Goal: Task Accomplishment & Management: Manage account settings

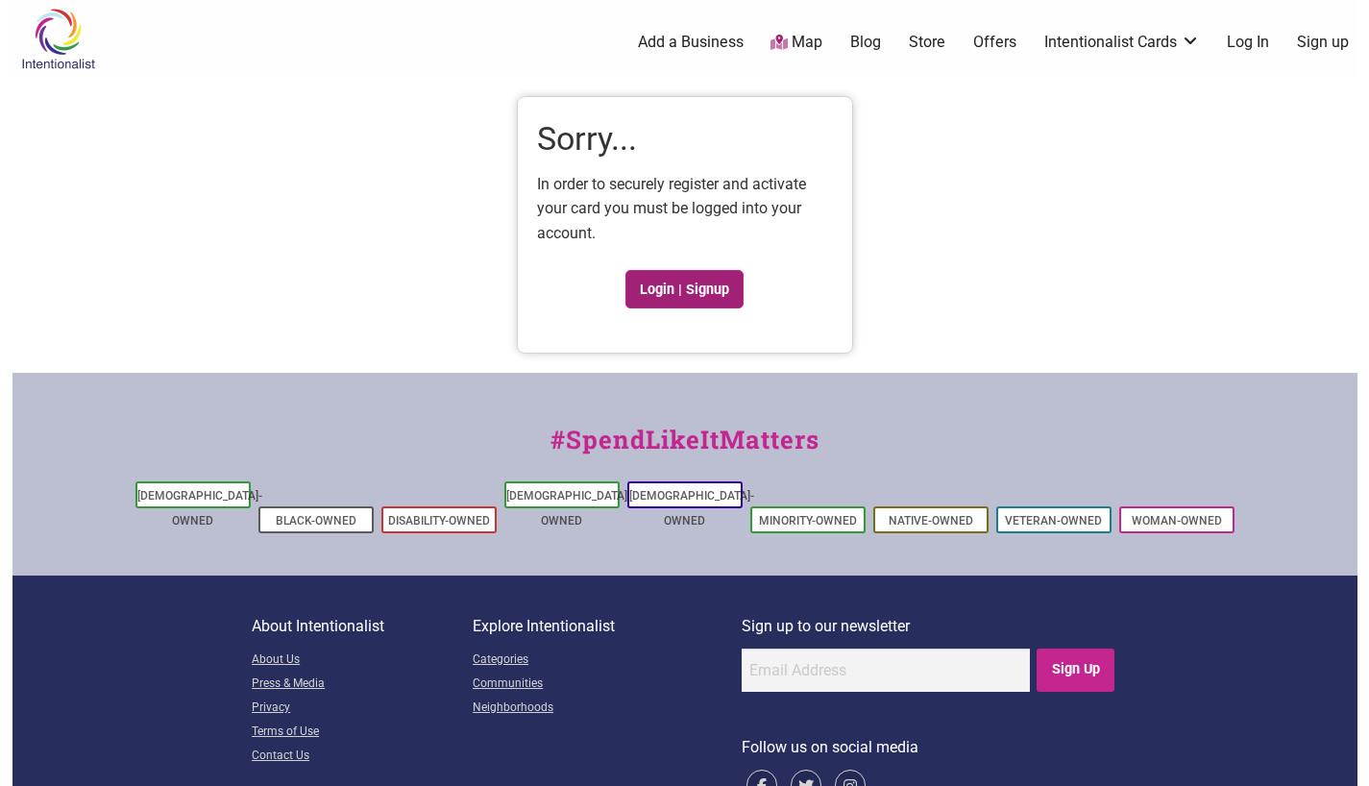
click at [677, 289] on link "Login | Signup" at bounding box center [684, 289] width 119 height 38
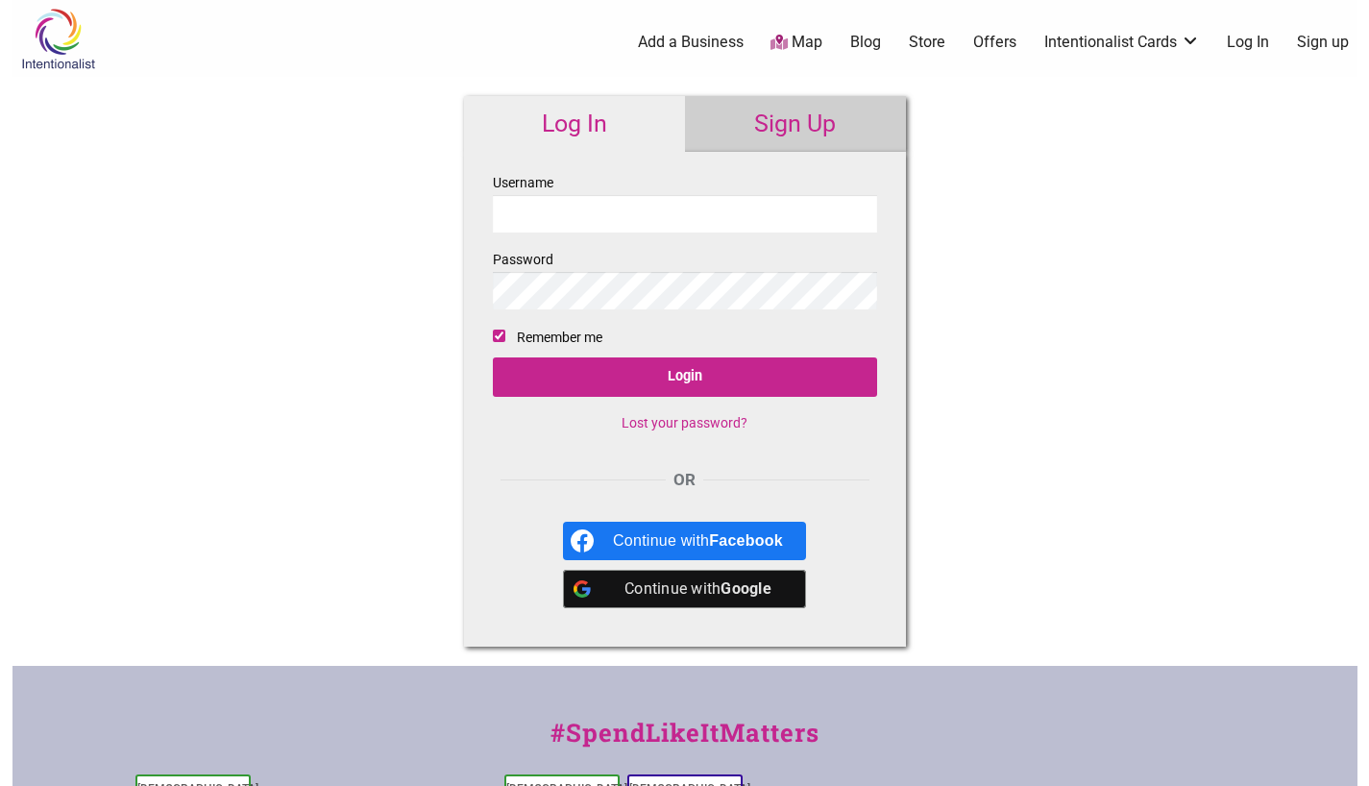
click at [579, 217] on input "Username" at bounding box center [685, 213] width 384 height 37
type input "aalee"
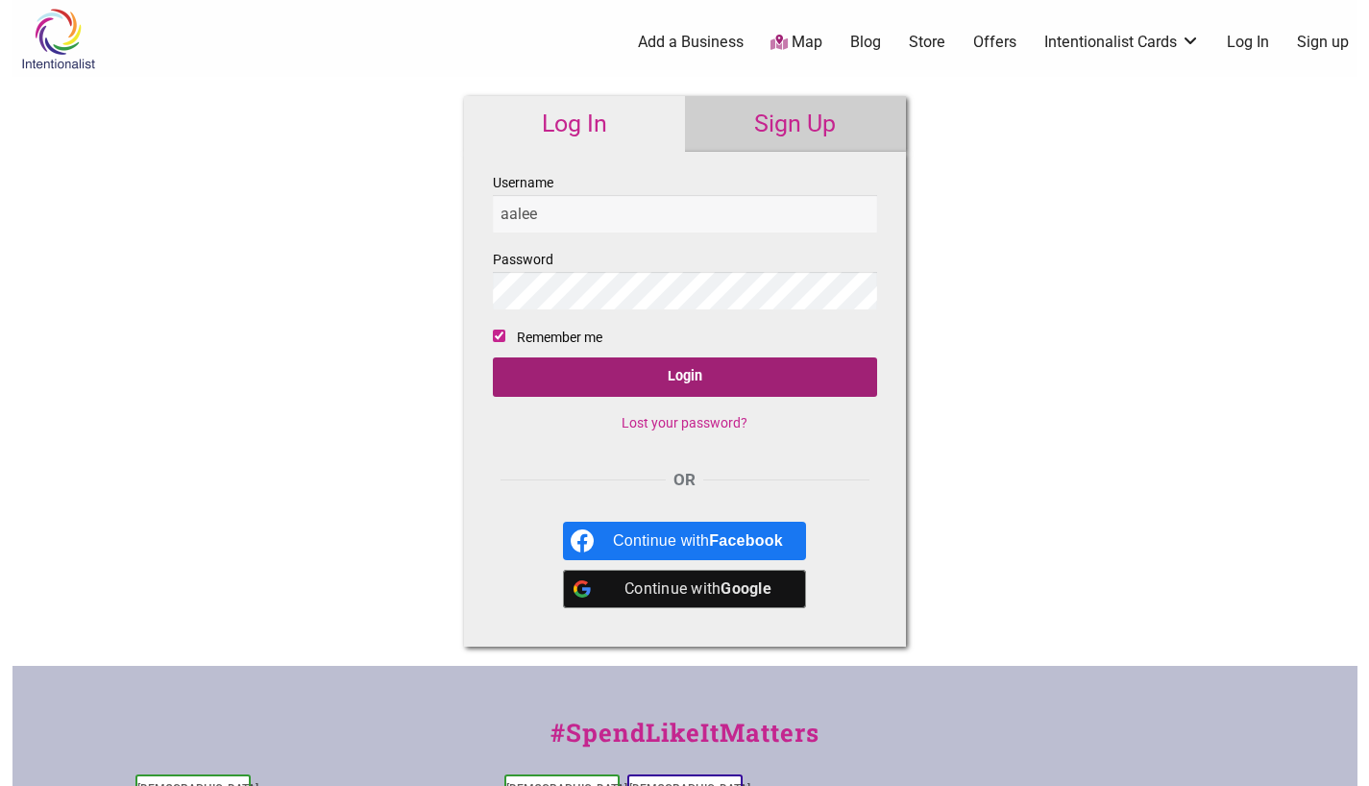
click at [629, 383] on input "Login" at bounding box center [685, 376] width 384 height 39
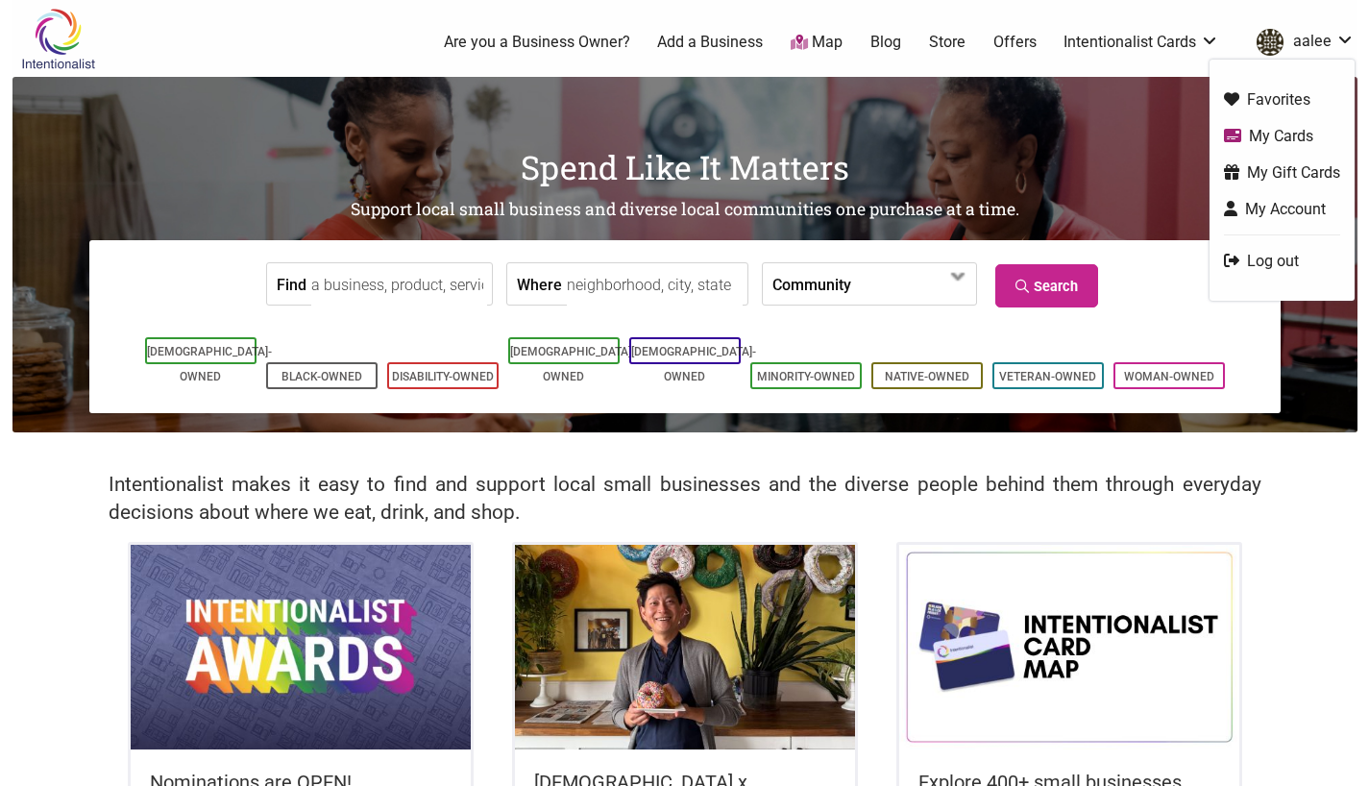
click at [1264, 133] on link "My Cards" at bounding box center [1282, 136] width 116 height 22
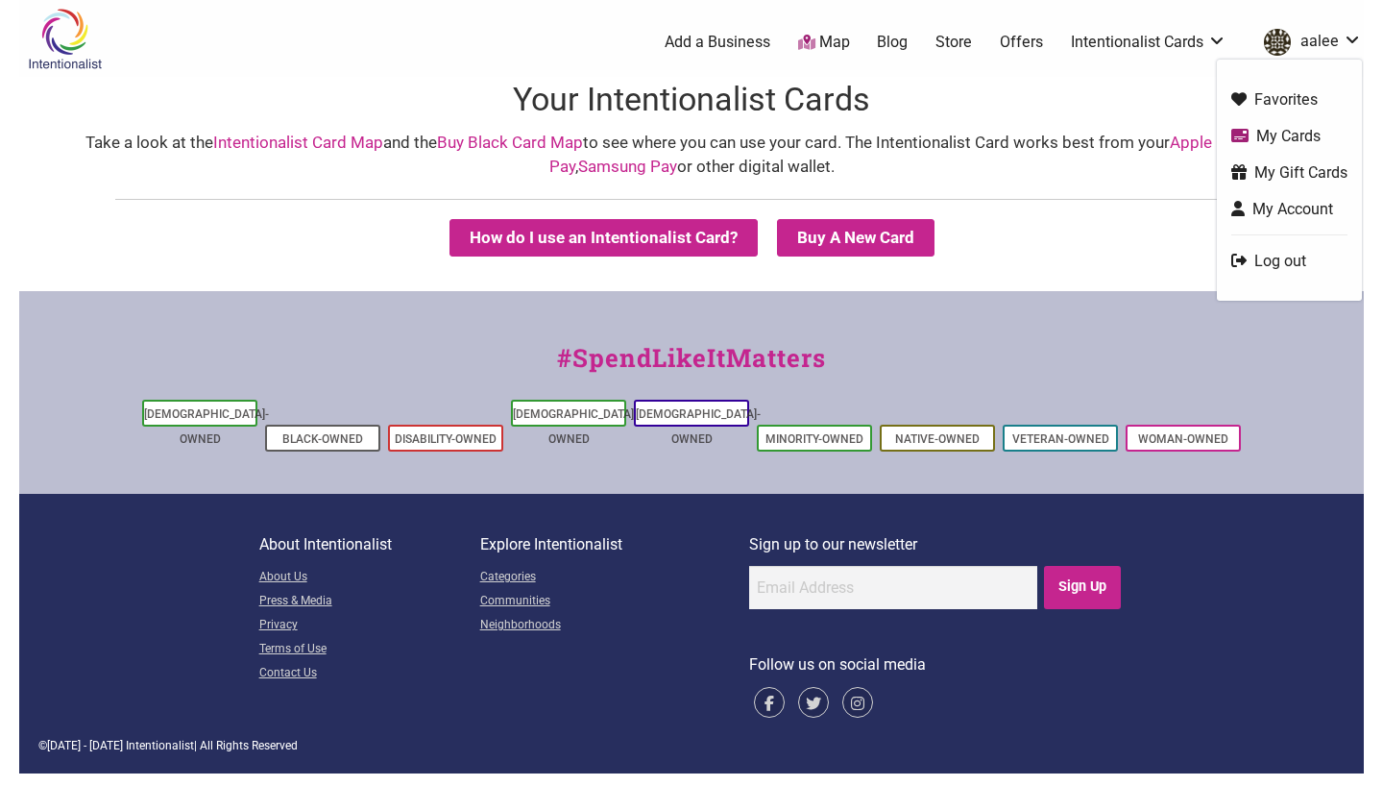
click at [1331, 36] on link "aalee" at bounding box center [1308, 42] width 108 height 35
click at [1300, 171] on link "My Gift Cards" at bounding box center [1289, 172] width 116 height 22
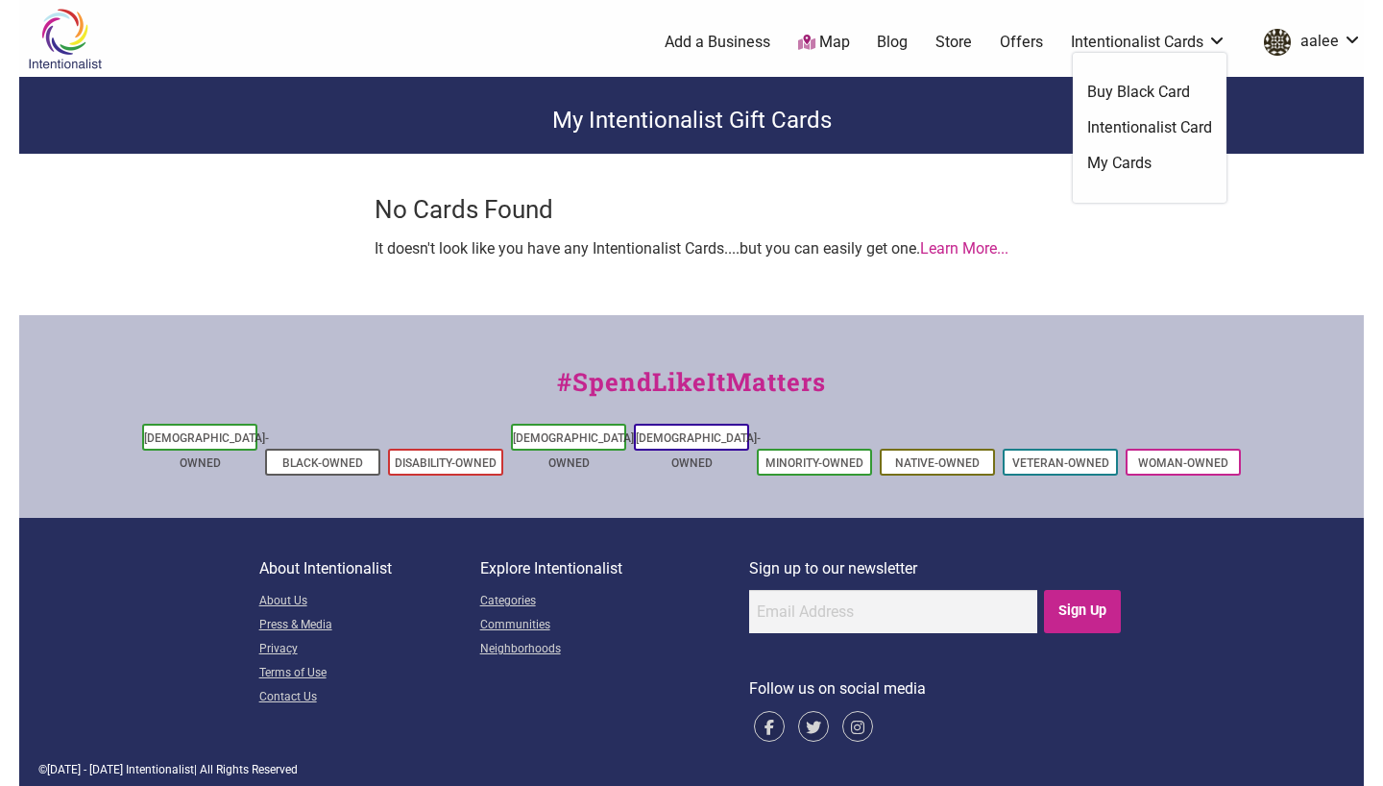
click at [1158, 34] on link "Intentionalist Cards" at bounding box center [1149, 42] width 156 height 21
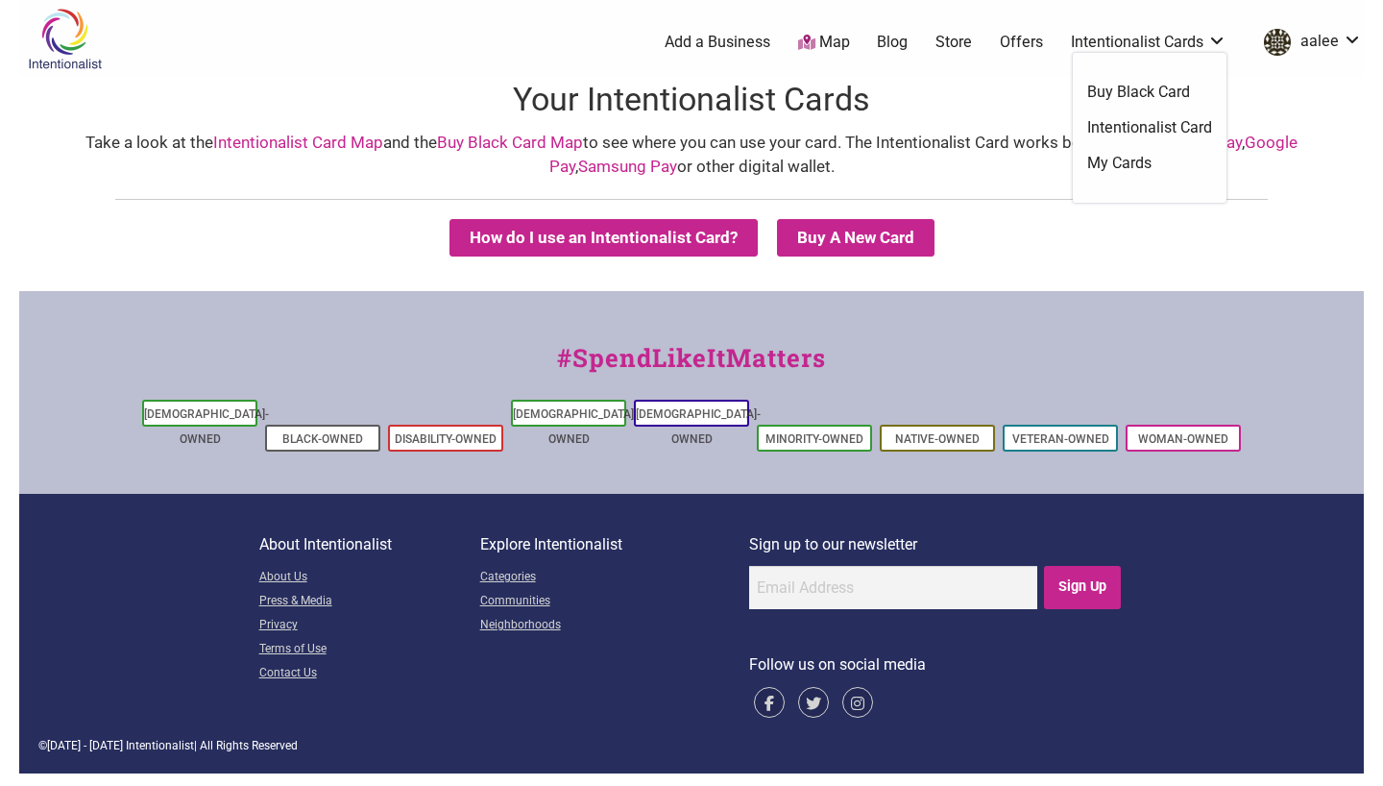
click at [1171, 40] on link "Intentionalist Cards" at bounding box center [1149, 42] width 156 height 21
click at [1155, 133] on link "Intentionalist Card" at bounding box center [1149, 127] width 125 height 21
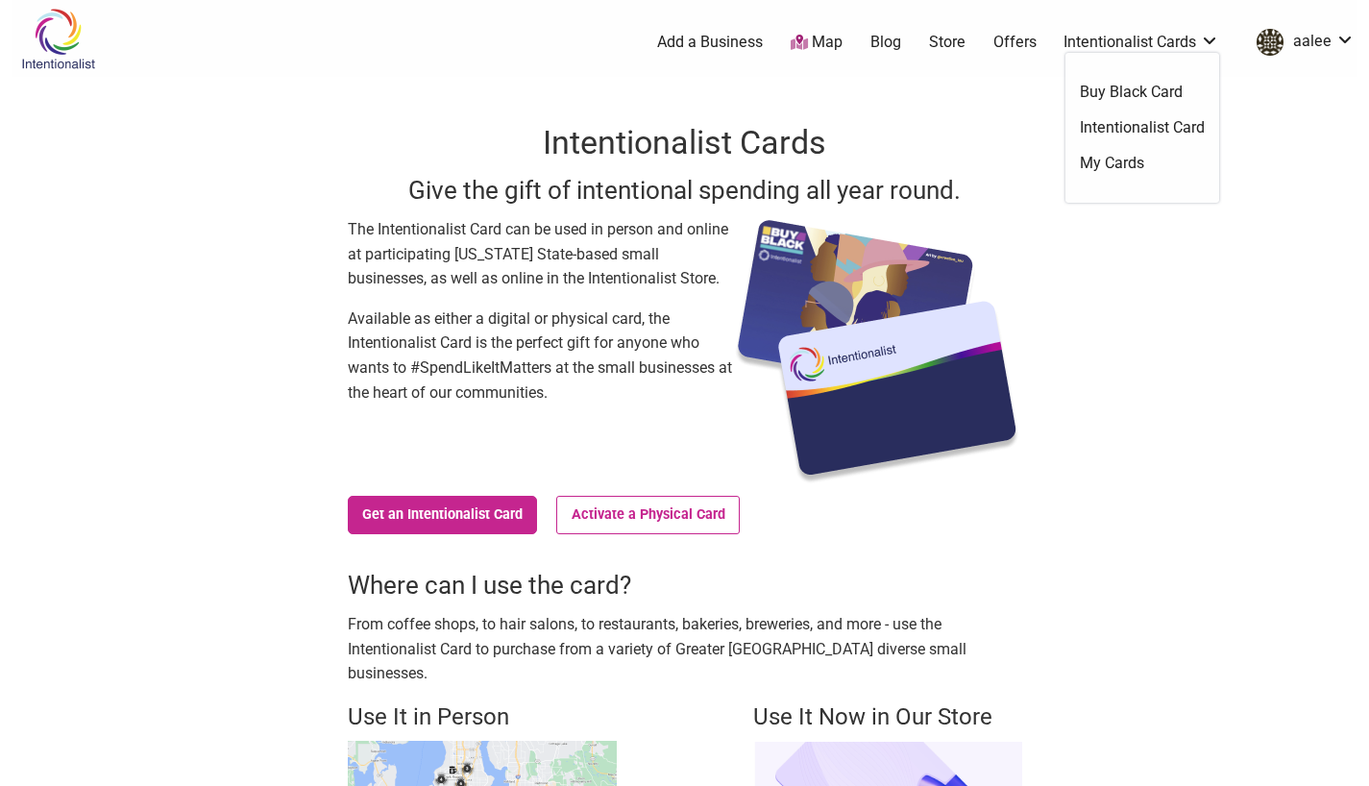
click at [1117, 41] on link "Intentionalist Cards" at bounding box center [1141, 42] width 156 height 21
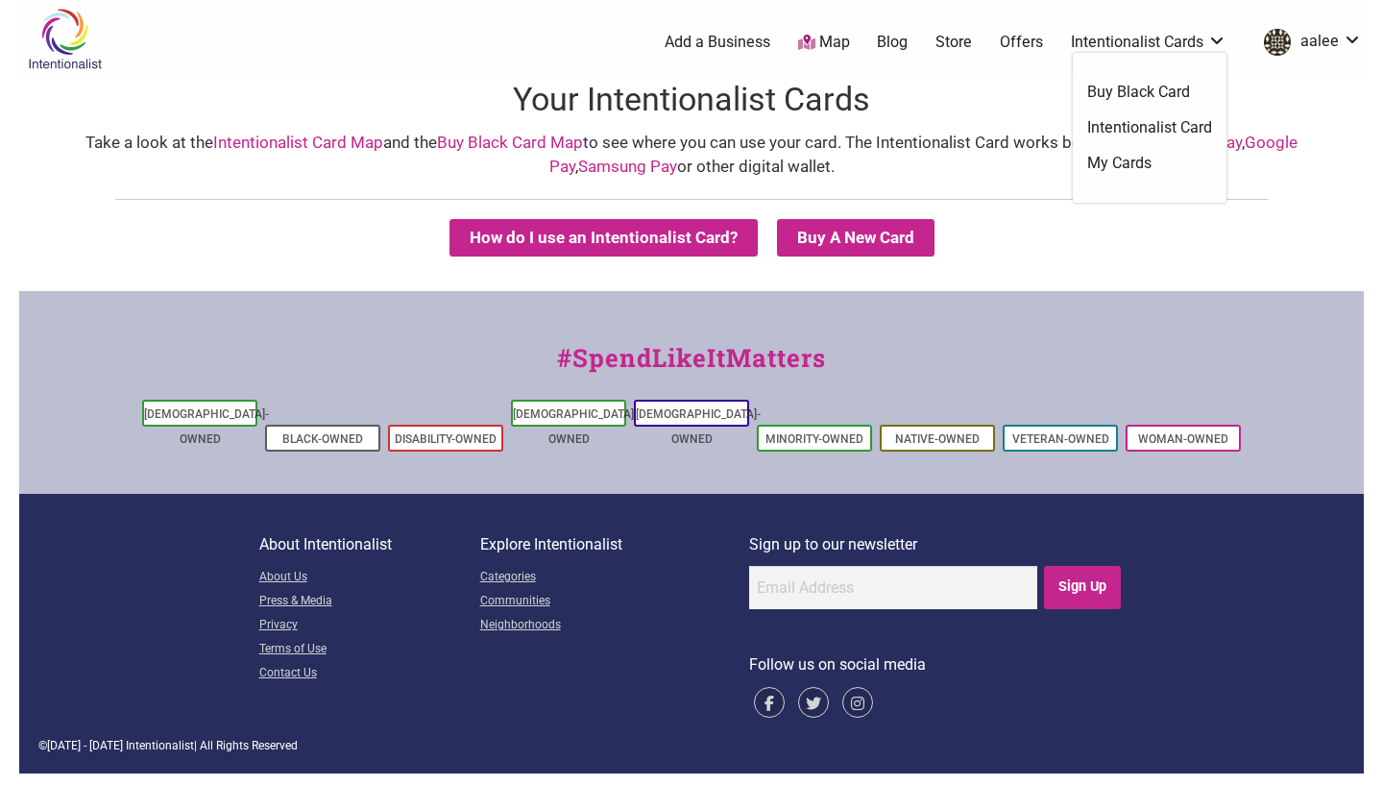
click at [1136, 50] on link "Intentionalist Cards" at bounding box center [1149, 42] width 156 height 21
click at [1126, 162] on div "Take a look at the Intentionalist Card Map and the Buy Black Card Map to see wh…" at bounding box center [691, 155] width 1306 height 49
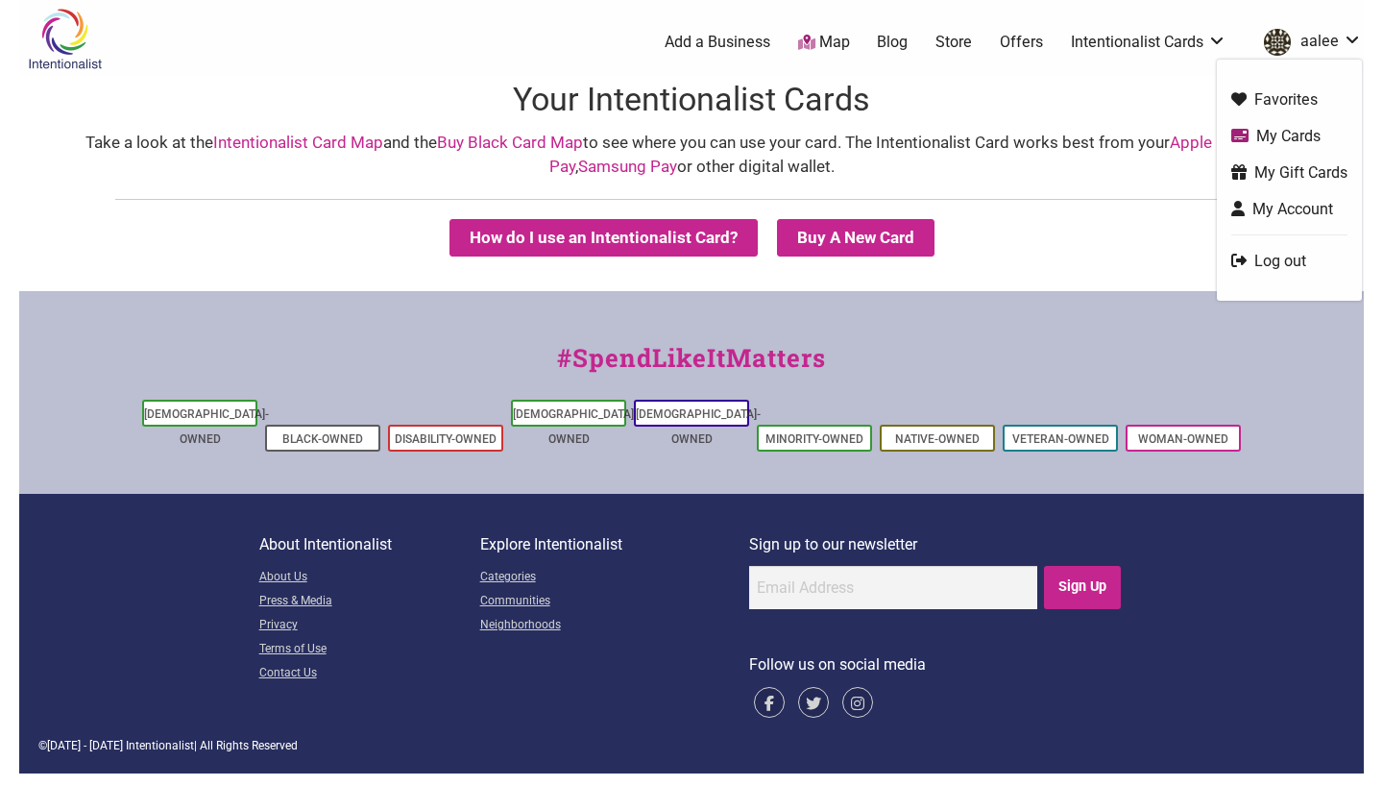
click at [1269, 99] on link "Favorites" at bounding box center [1289, 99] width 116 height 22
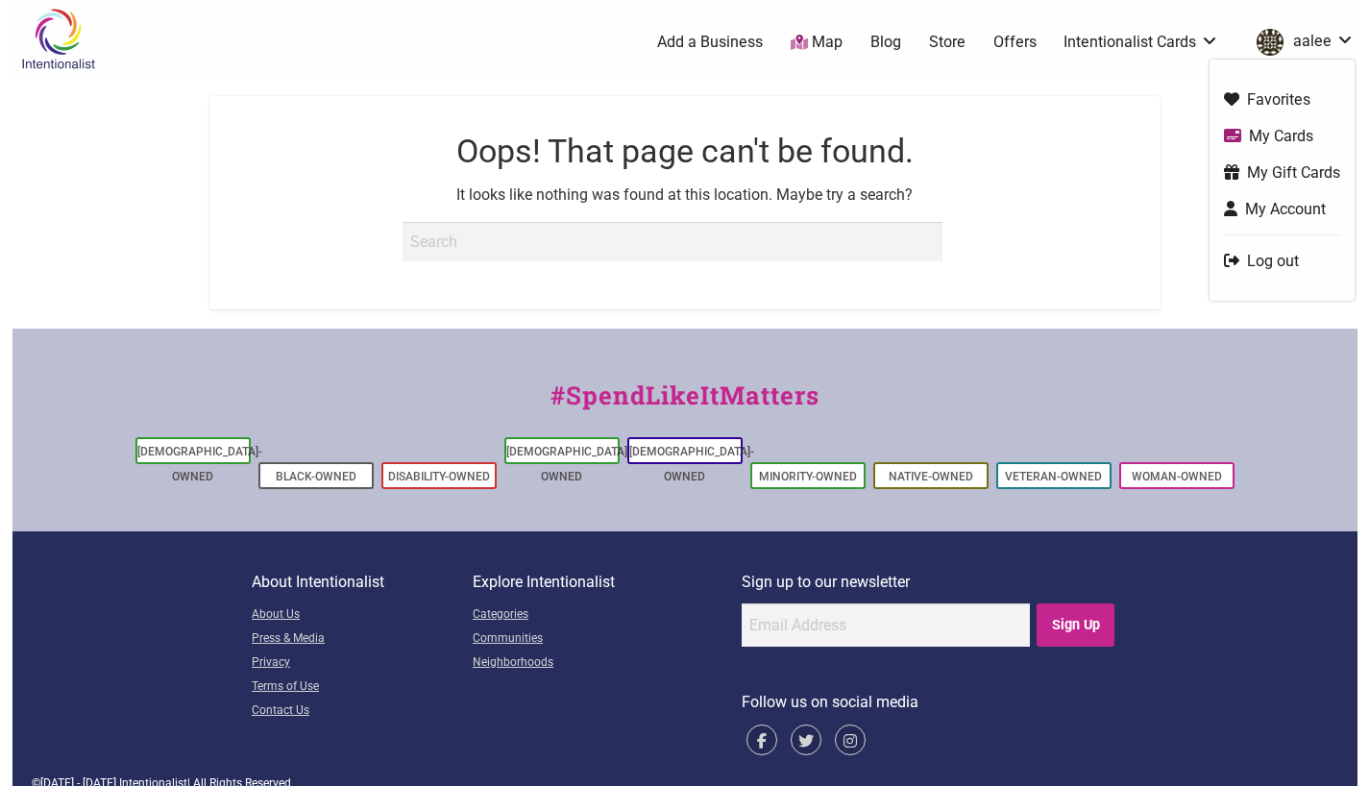
click at [1325, 36] on link "aalee" at bounding box center [1301, 42] width 108 height 35
click at [1006, 184] on p "It looks like nothing was found at this location. Maybe try a search?" at bounding box center [684, 194] width 847 height 25
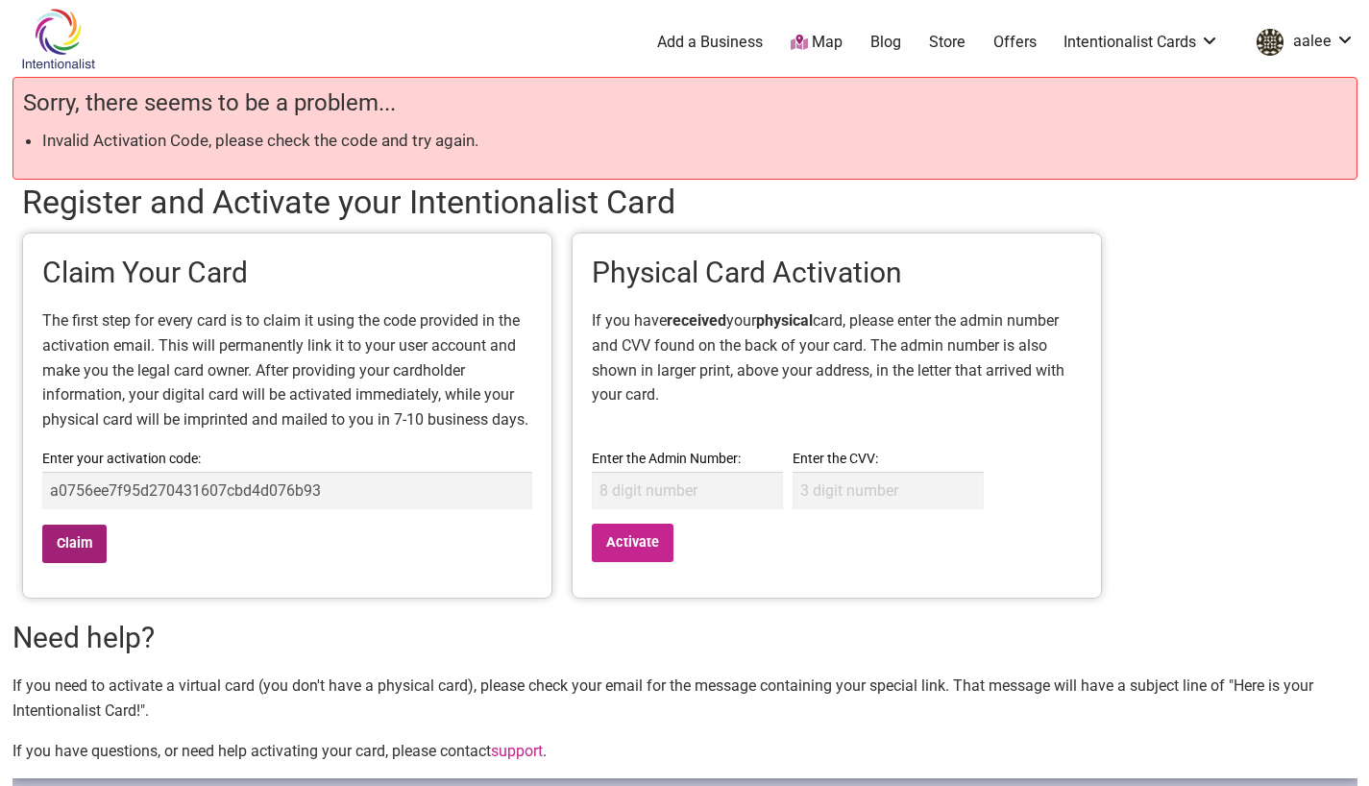
click at [74, 540] on input "Claim" at bounding box center [74, 543] width 65 height 39
